Goal: Find specific page/section: Find specific page/section

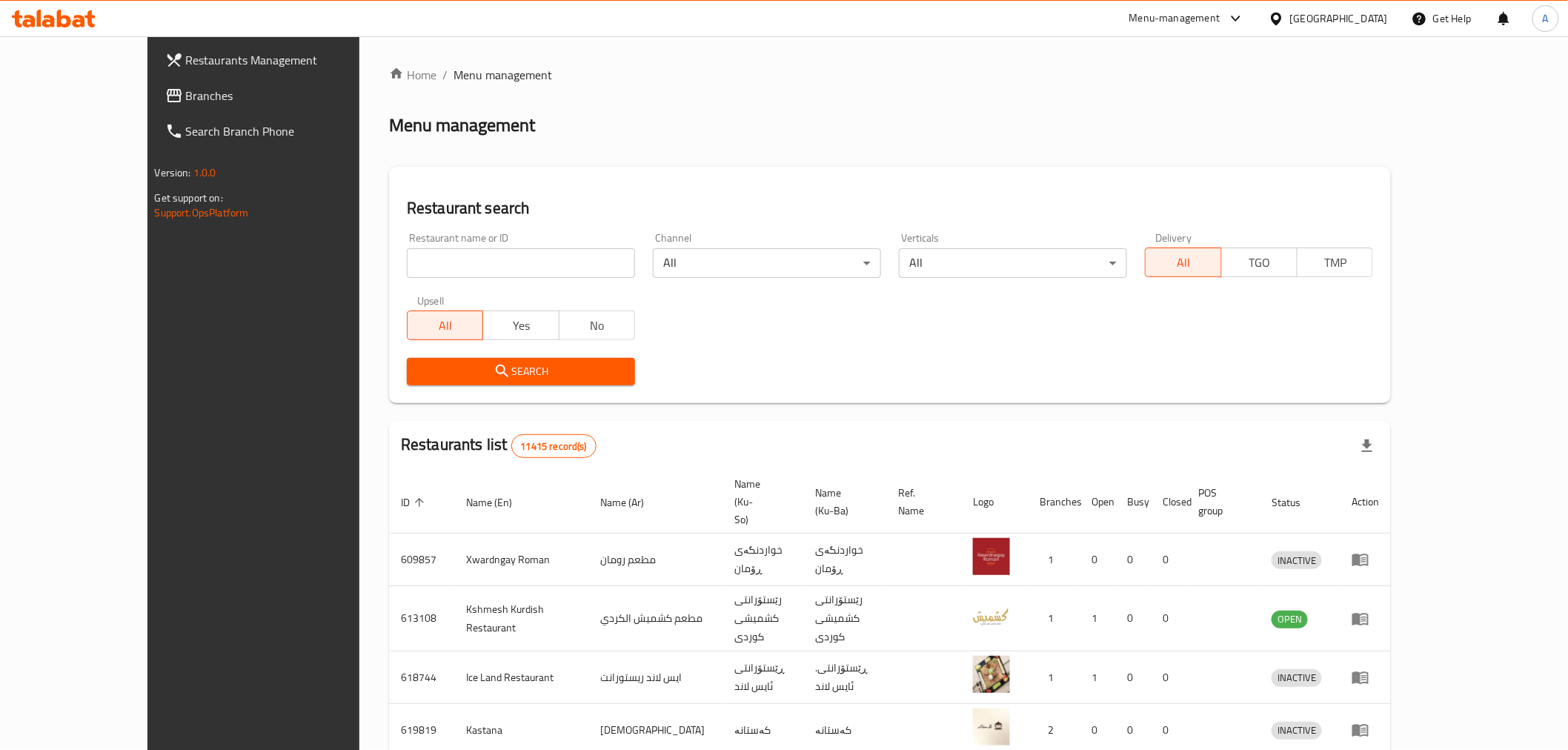
click at [453, 258] on input "search" at bounding box center [521, 263] width 228 height 29
type input "ج"
type input "دجاج حساني"
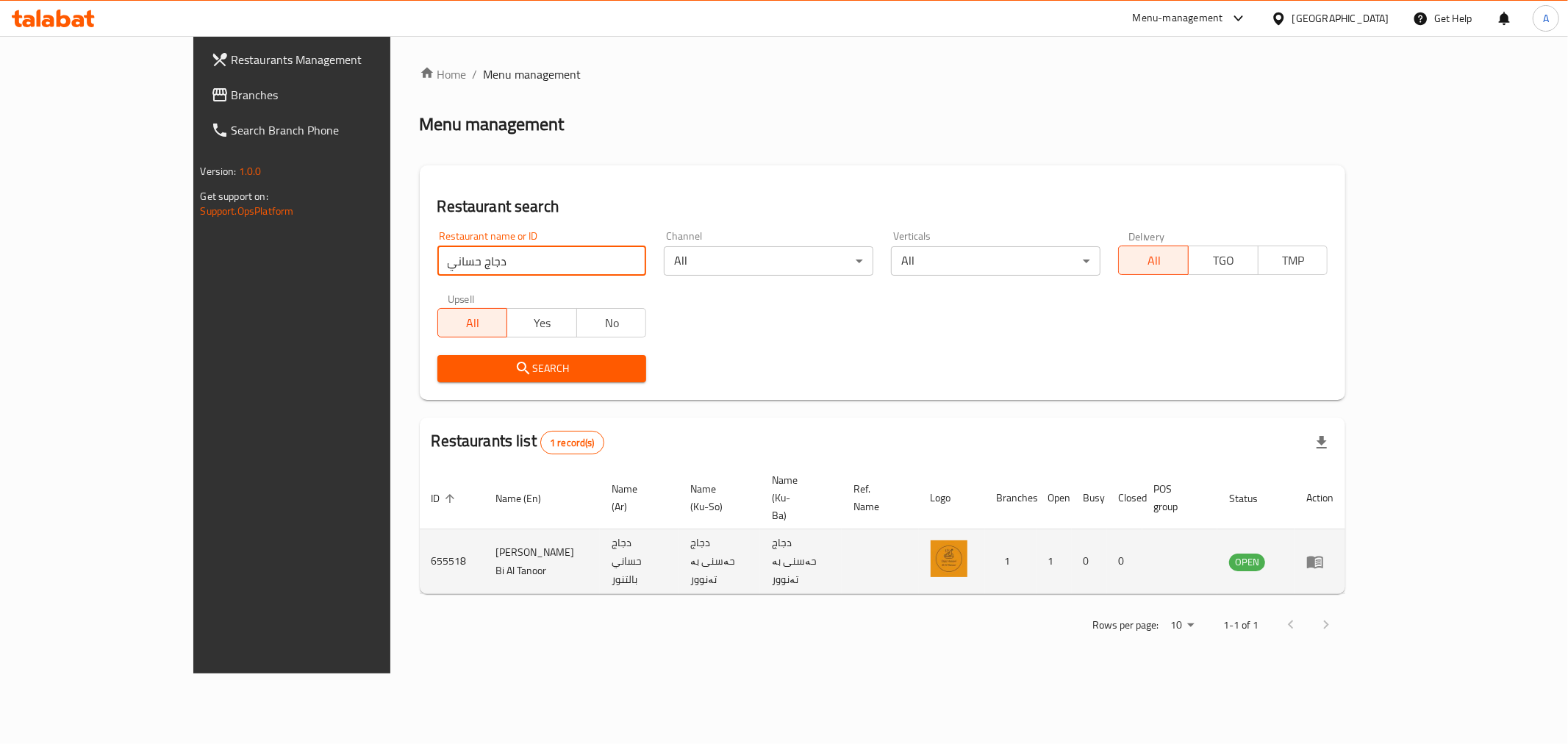
click at [420, 530] on td "655518" at bounding box center [452, 562] width 64 height 64
copy td "655518"
click at [1324, 553] on icon "enhanced table" at bounding box center [1315, 562] width 18 height 18
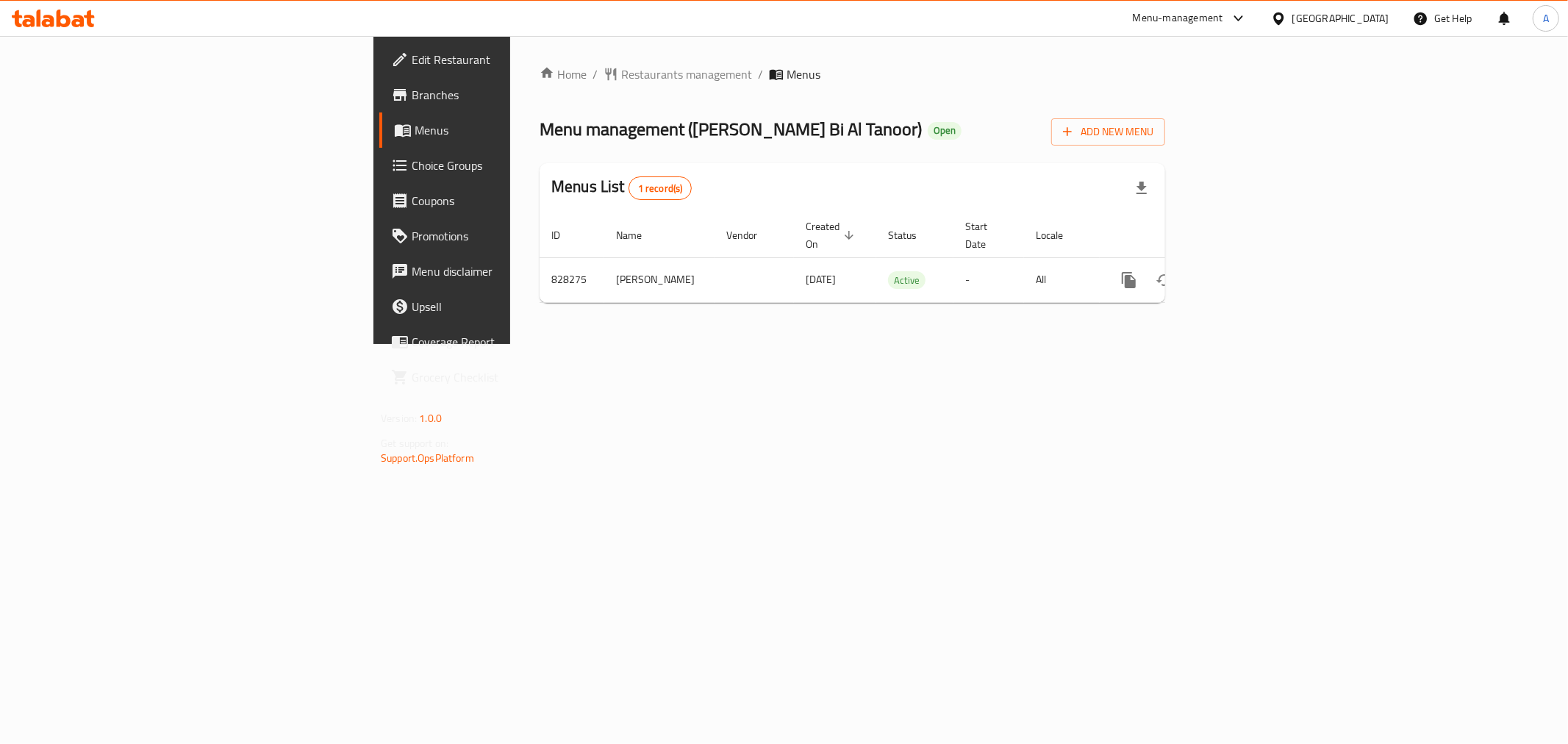
click at [412, 91] on span "Branches" at bounding box center [517, 95] width 212 height 18
